Goal: Find specific page/section: Find specific page/section

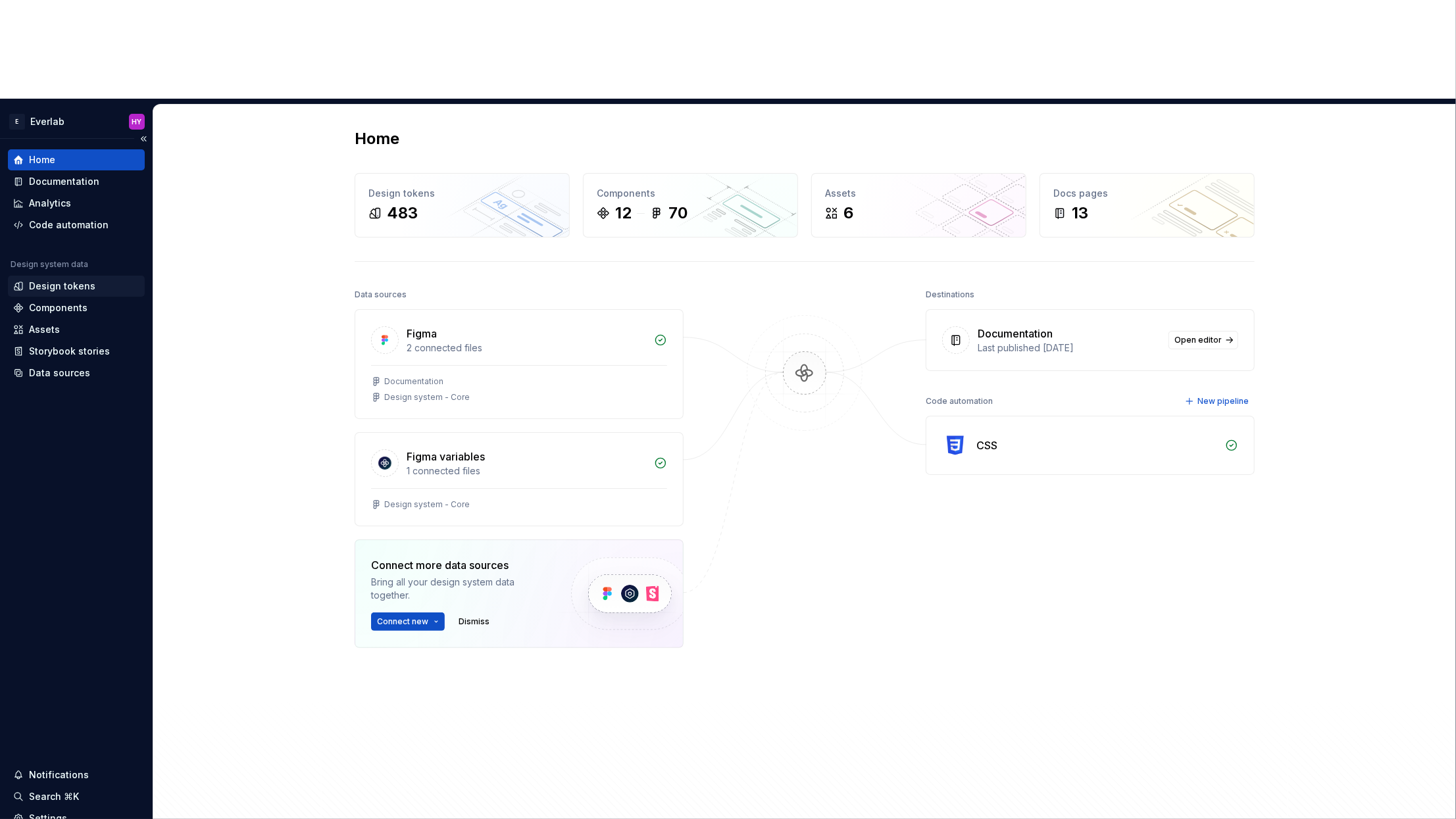
click at [85, 279] on div "Design tokens" at bounding box center [63, 285] width 67 height 13
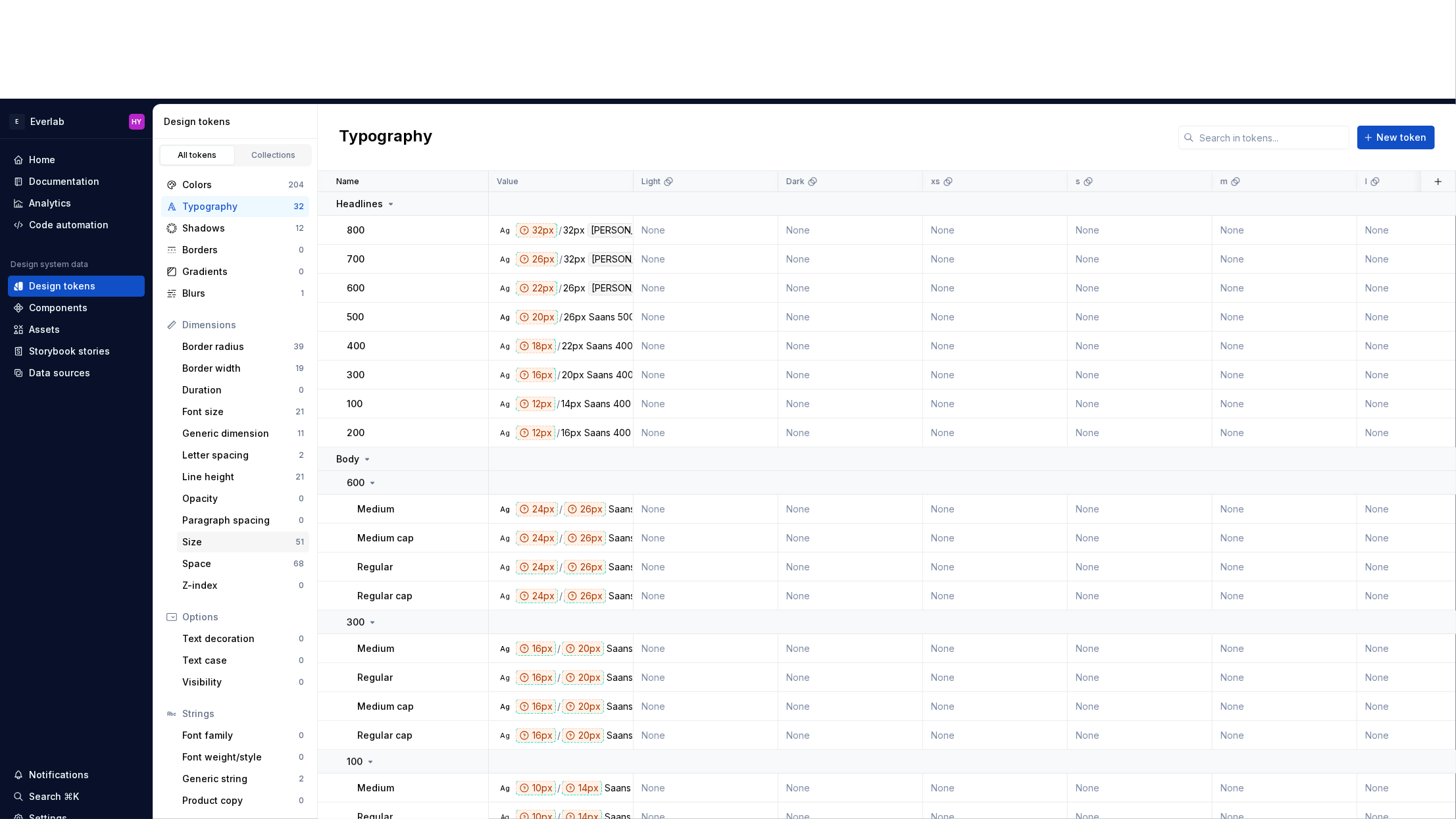
click at [263, 536] on div "Size" at bounding box center [239, 542] width 114 height 13
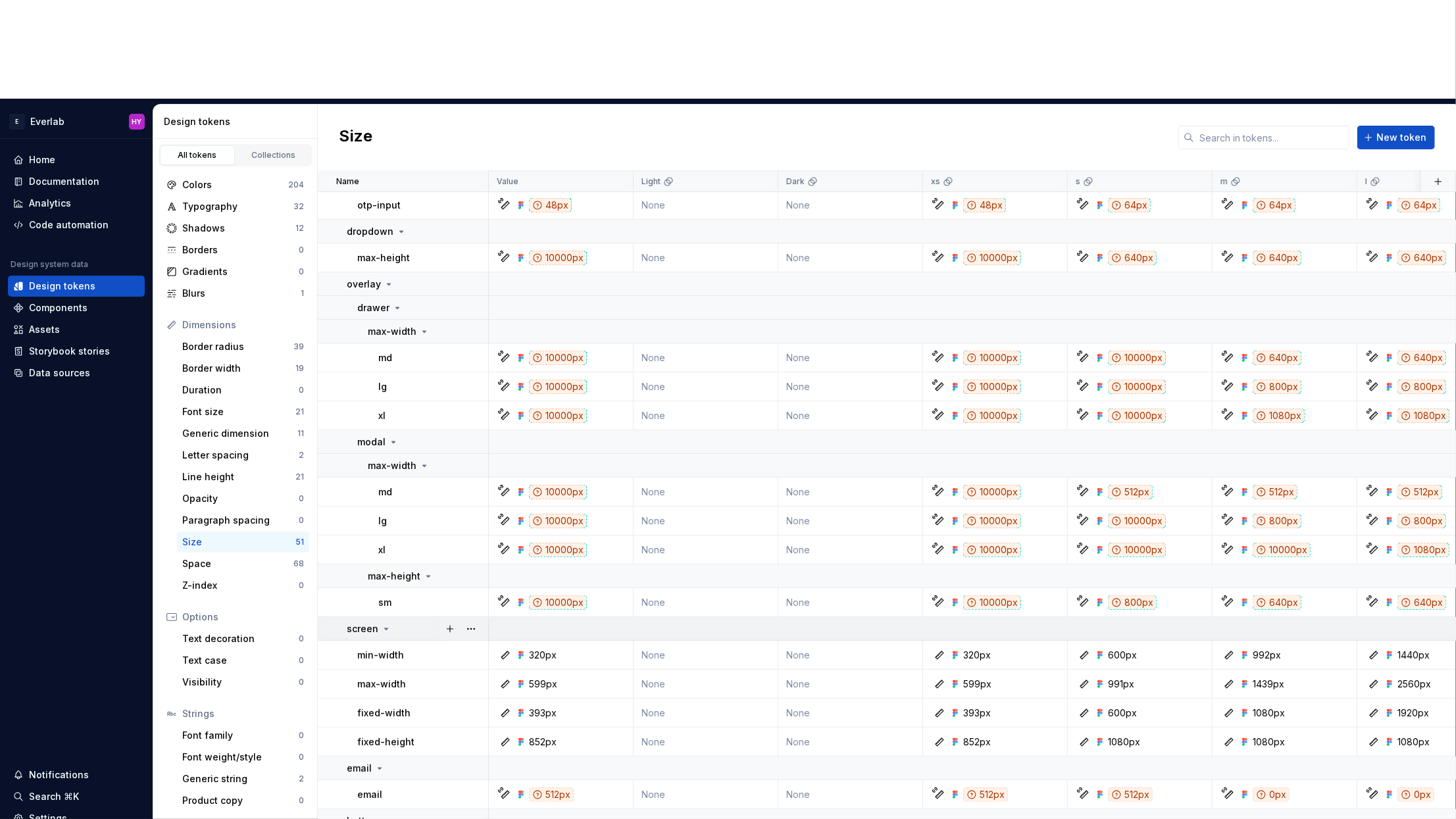
scroll to position [85, 0]
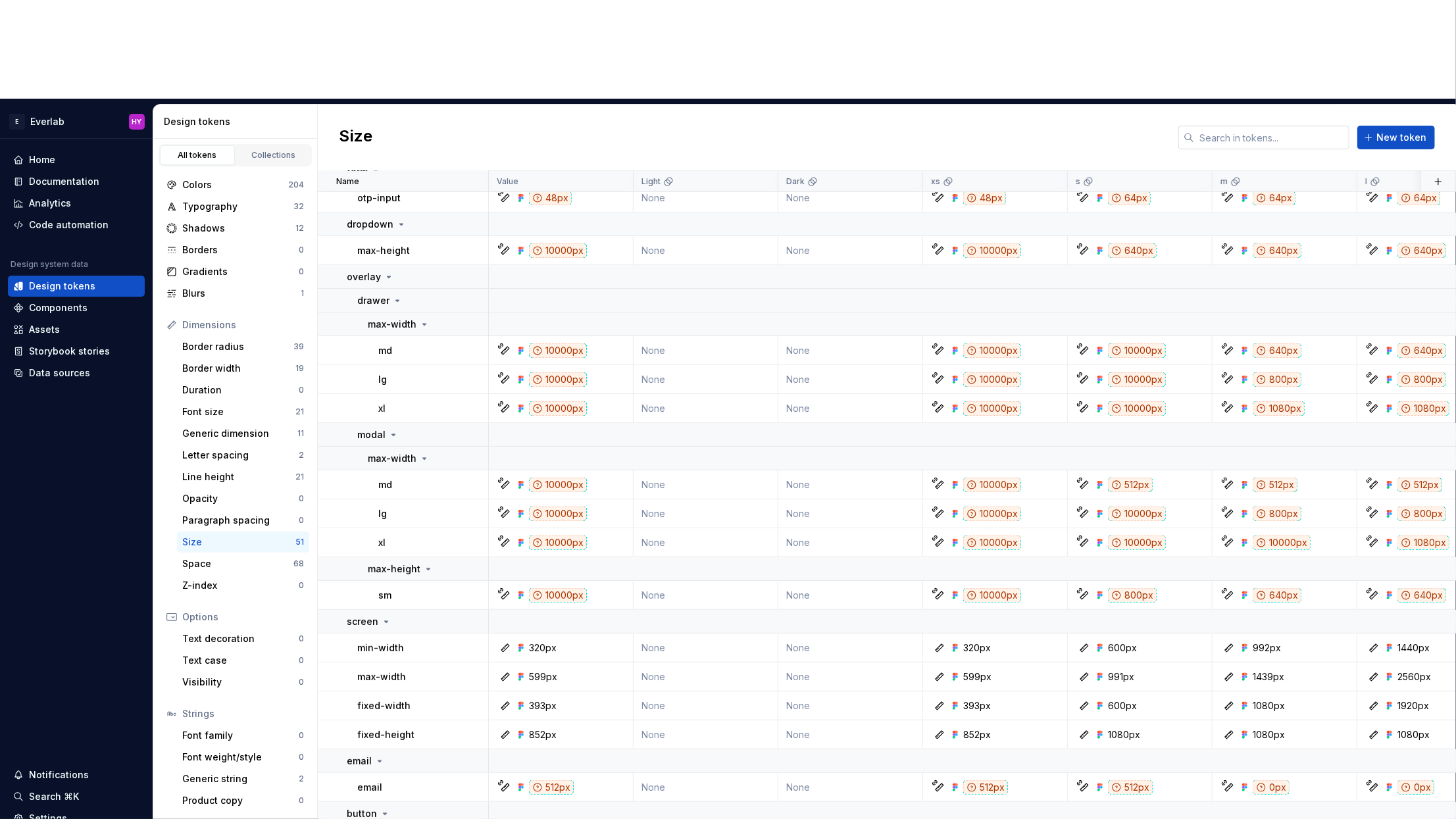
click at [1261, 126] on input "text" at bounding box center [1272, 137] width 155 height 24
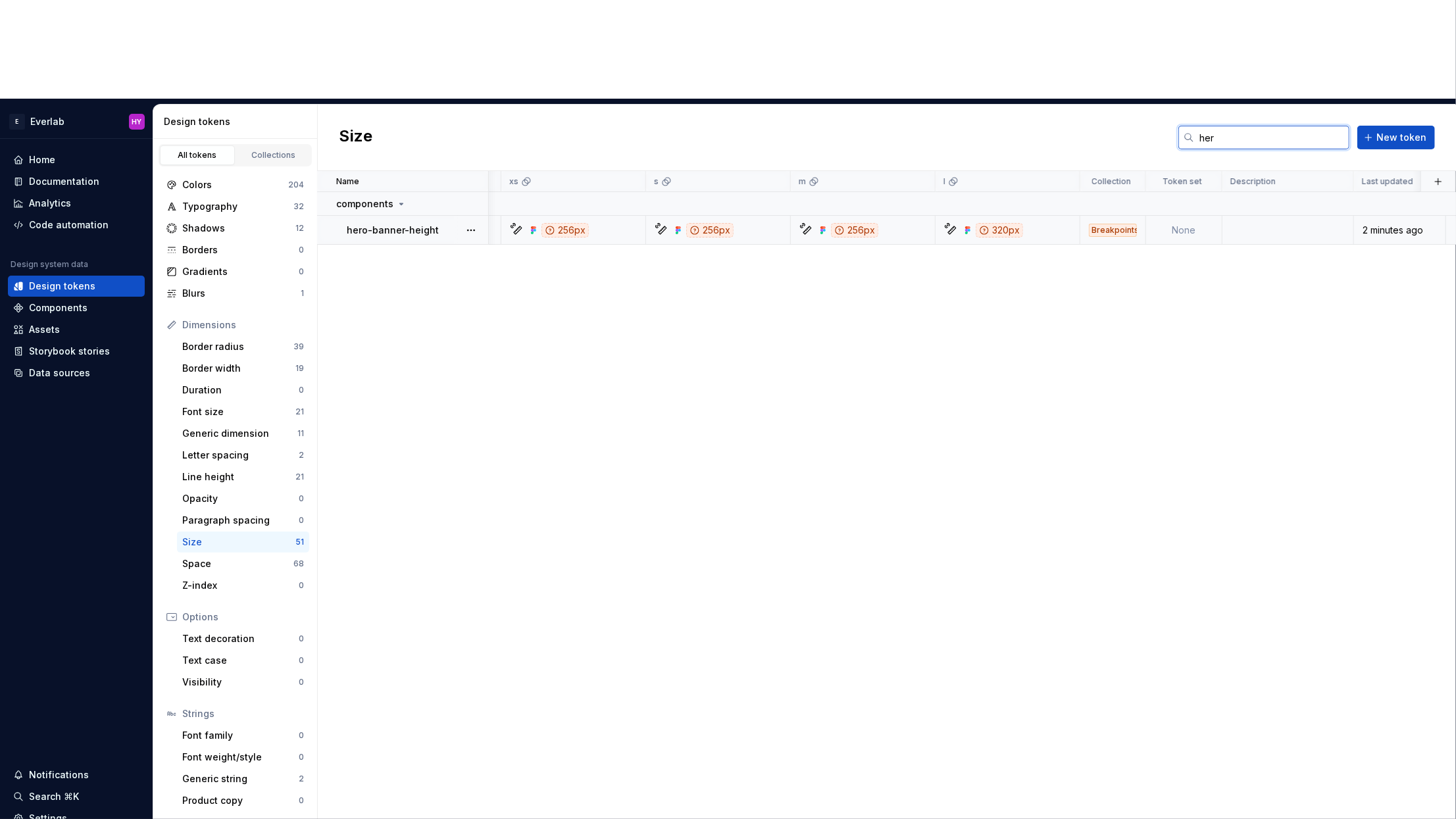
scroll to position [0, 446]
type input "her"
